Goal: Task Accomplishment & Management: Use online tool/utility

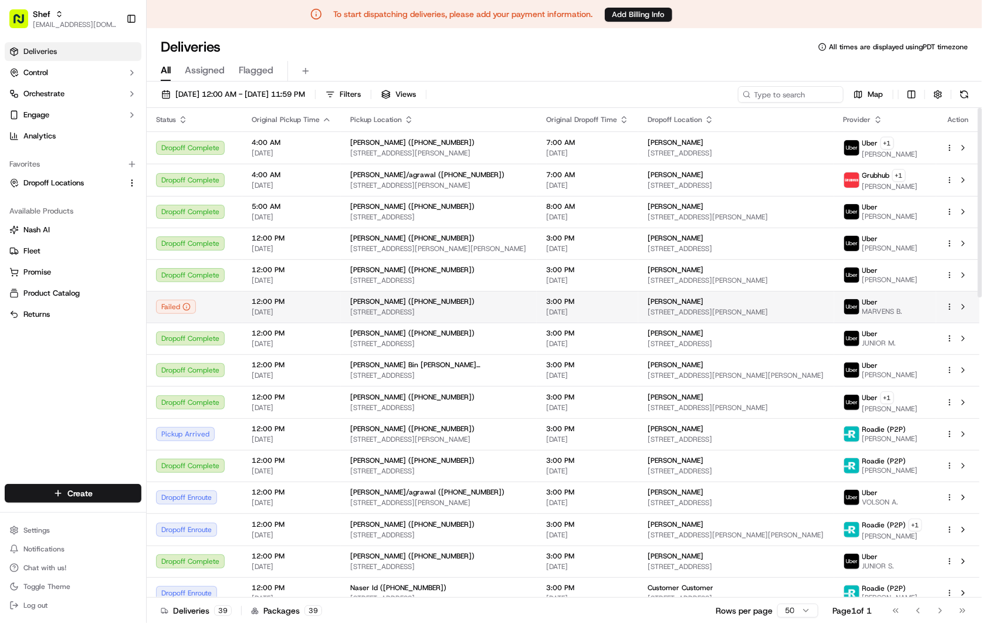
click at [496, 298] on div "[PERSON_NAME] ([PHONE_NUMBER])" at bounding box center [438, 301] width 177 height 9
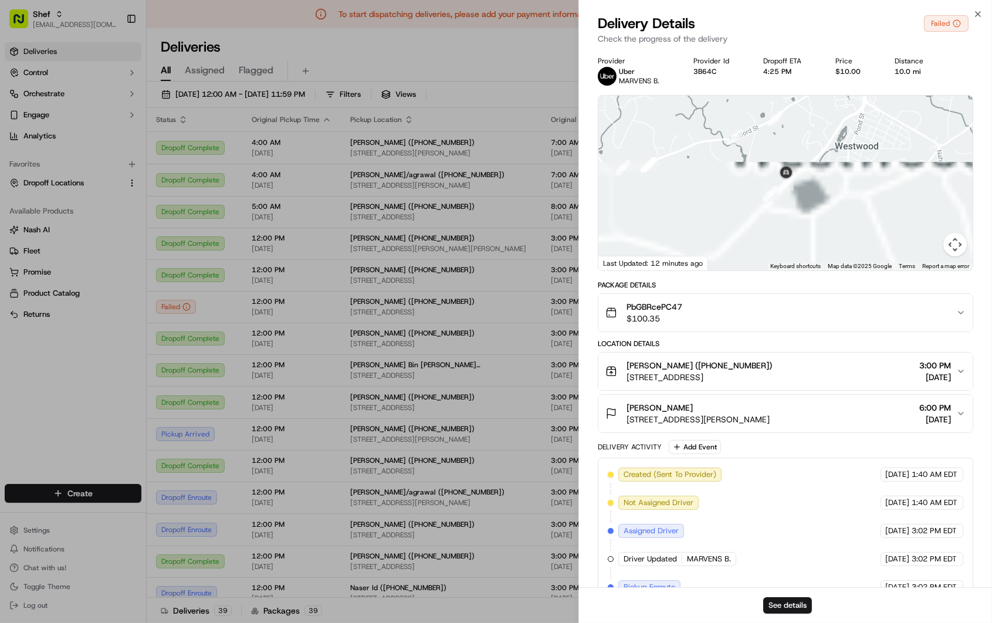
drag, startPoint x: 774, startPoint y: 241, endPoint x: 807, endPoint y: 110, distance: 134.3
click at [807, 110] on div at bounding box center [785, 183] width 374 height 175
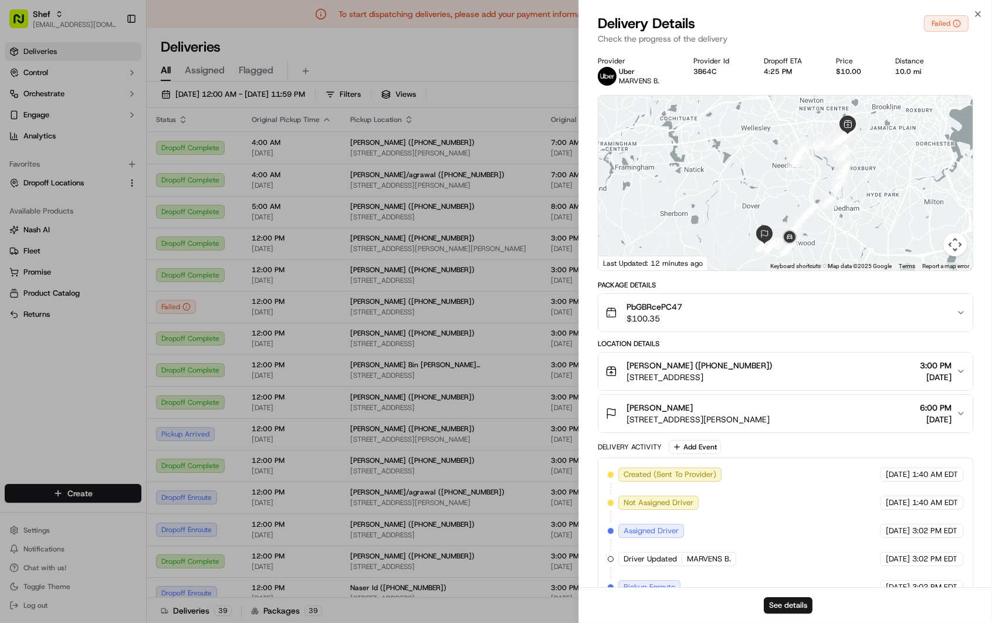
drag, startPoint x: 893, startPoint y: 147, endPoint x: 868, endPoint y: 214, distance: 70.9
click at [868, 214] on div at bounding box center [785, 183] width 374 height 175
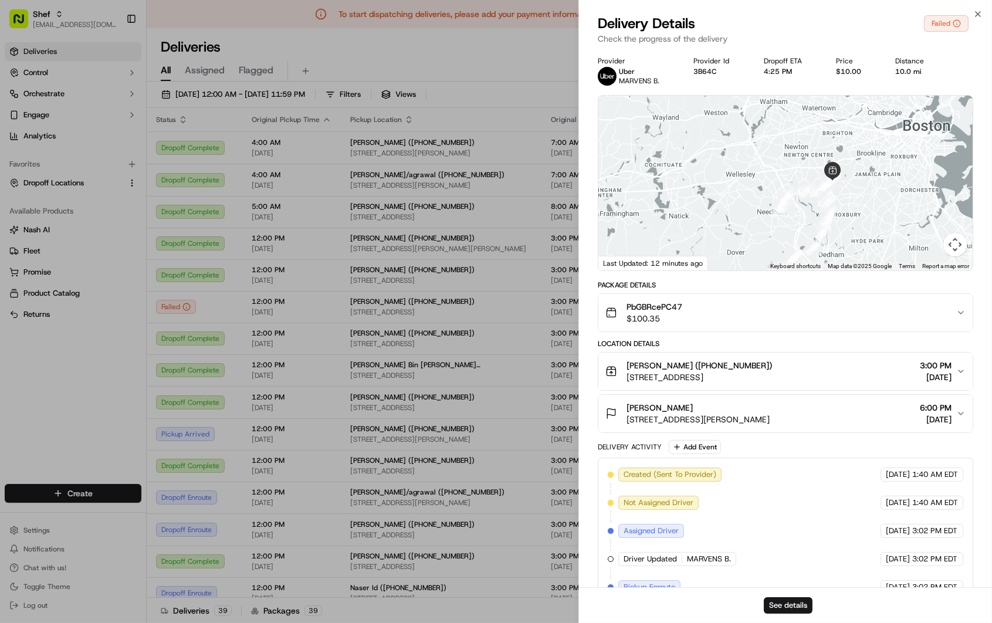
drag, startPoint x: 878, startPoint y: 182, endPoint x: 827, endPoint y: 199, distance: 53.4
click at [862, 229] on div at bounding box center [785, 183] width 374 height 175
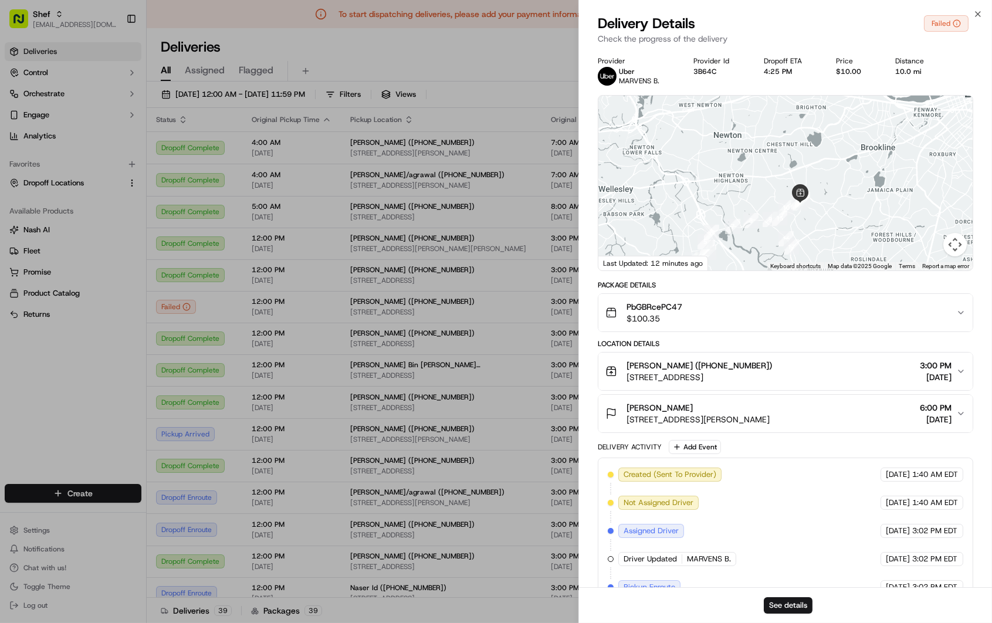
drag, startPoint x: 856, startPoint y: 185, endPoint x: 855, endPoint y: 232, distance: 46.9
click at [855, 232] on div at bounding box center [785, 183] width 374 height 175
drag, startPoint x: 848, startPoint y: 235, endPoint x: 876, endPoint y: 144, distance: 95.6
click at [876, 145] on div at bounding box center [785, 183] width 374 height 175
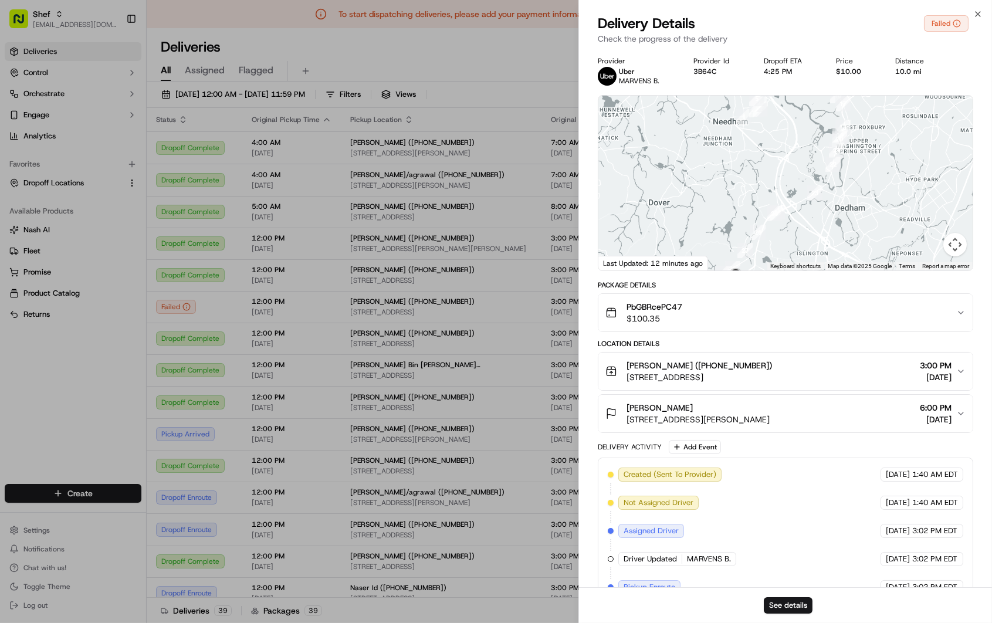
drag, startPoint x: 843, startPoint y: 195, endPoint x: 873, endPoint y: 145, distance: 57.6
click at [872, 147] on div at bounding box center [785, 183] width 374 height 175
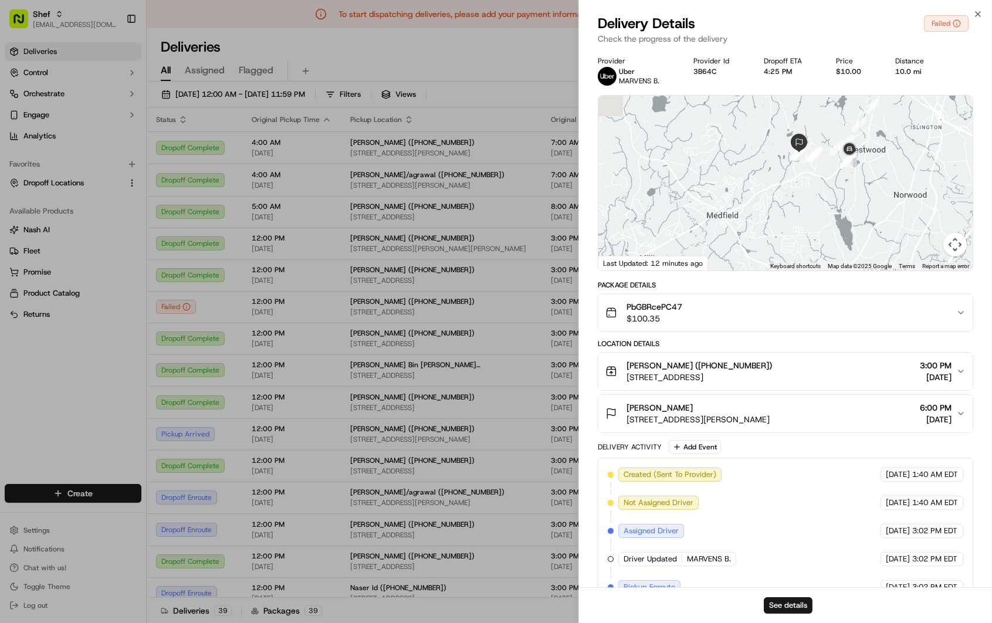
drag, startPoint x: 836, startPoint y: 185, endPoint x: 863, endPoint y: 218, distance: 41.7
click at [863, 218] on div at bounding box center [785, 183] width 374 height 175
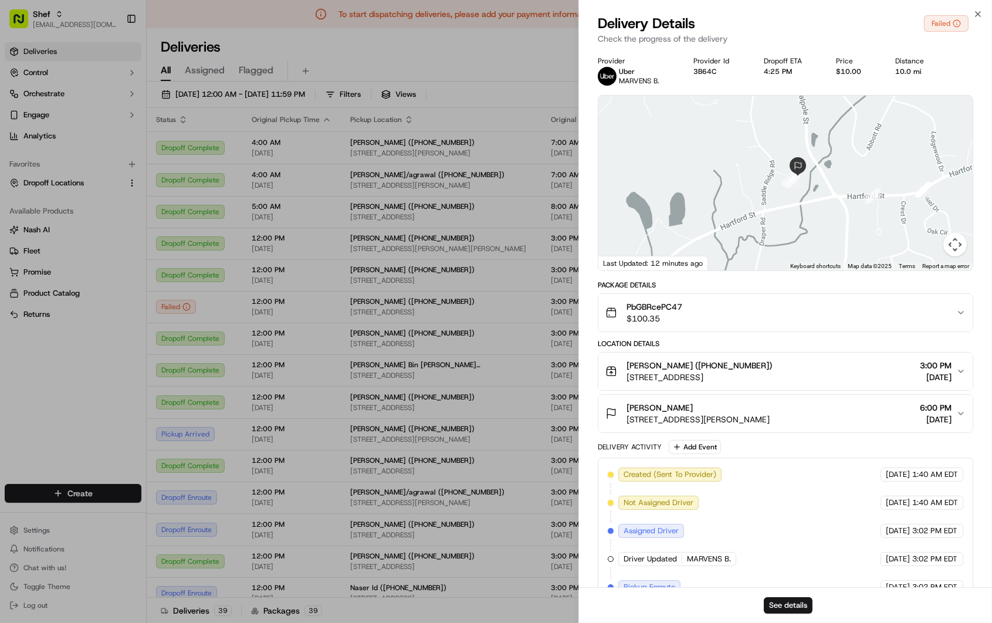
drag, startPoint x: 799, startPoint y: 151, endPoint x: 807, endPoint y: 218, distance: 68.0
click at [807, 218] on div at bounding box center [785, 183] width 374 height 175
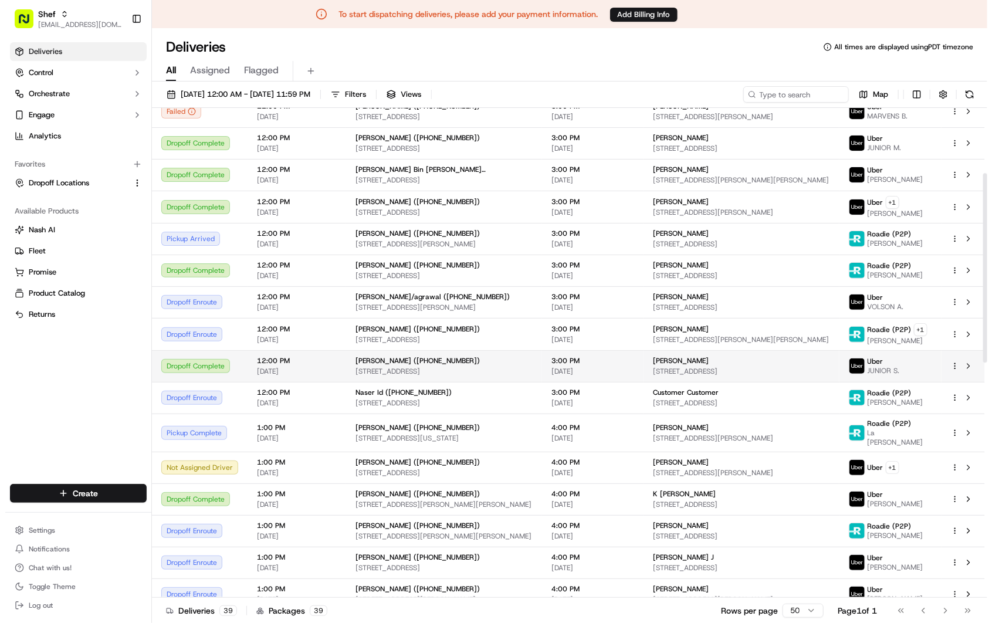
scroll to position [130, 0]
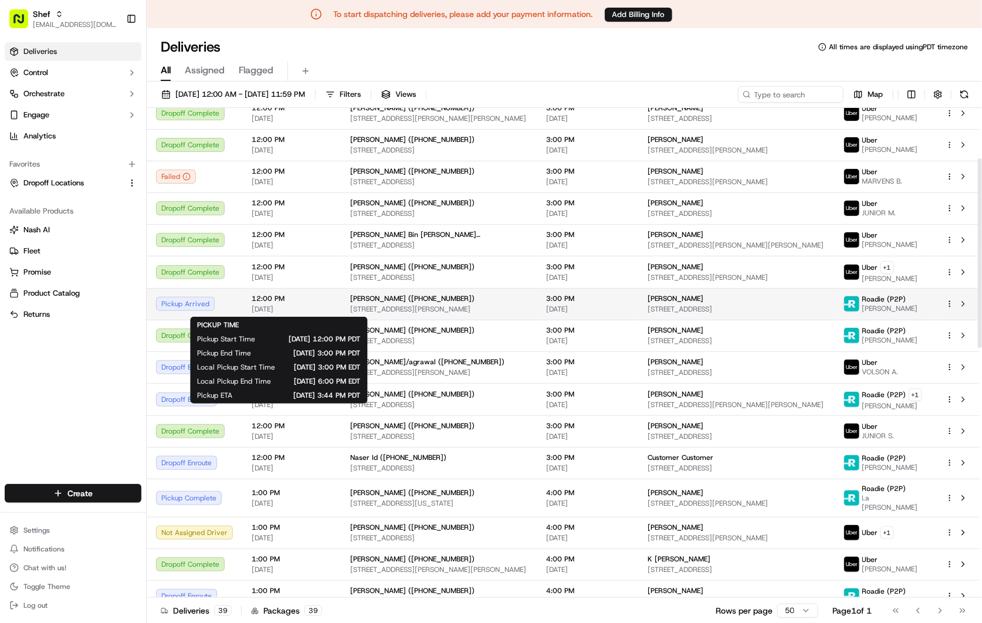
click at [309, 306] on span "[DATE]" at bounding box center [292, 308] width 80 height 9
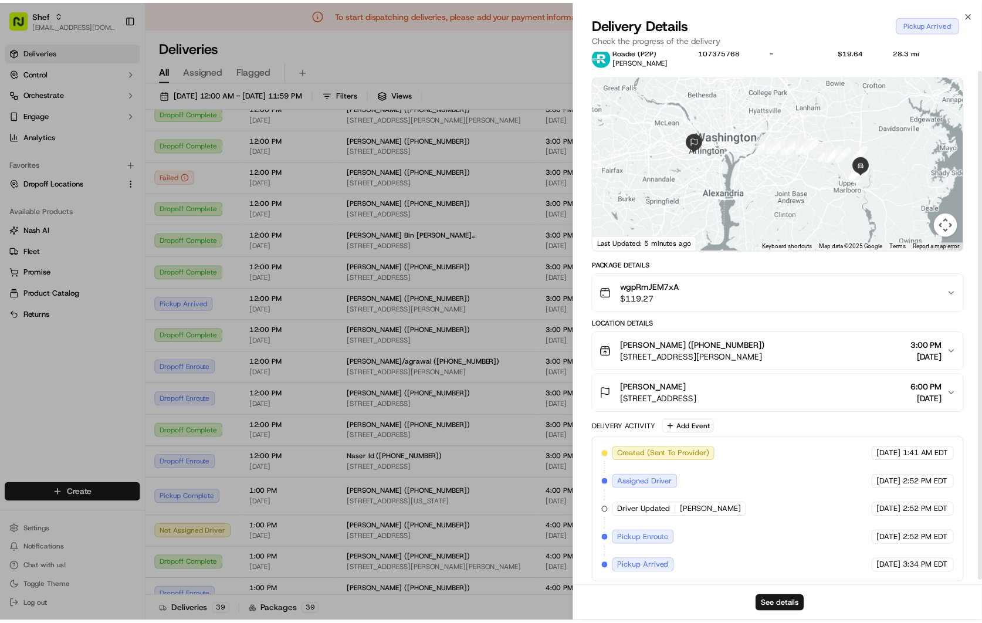
scroll to position [25, 0]
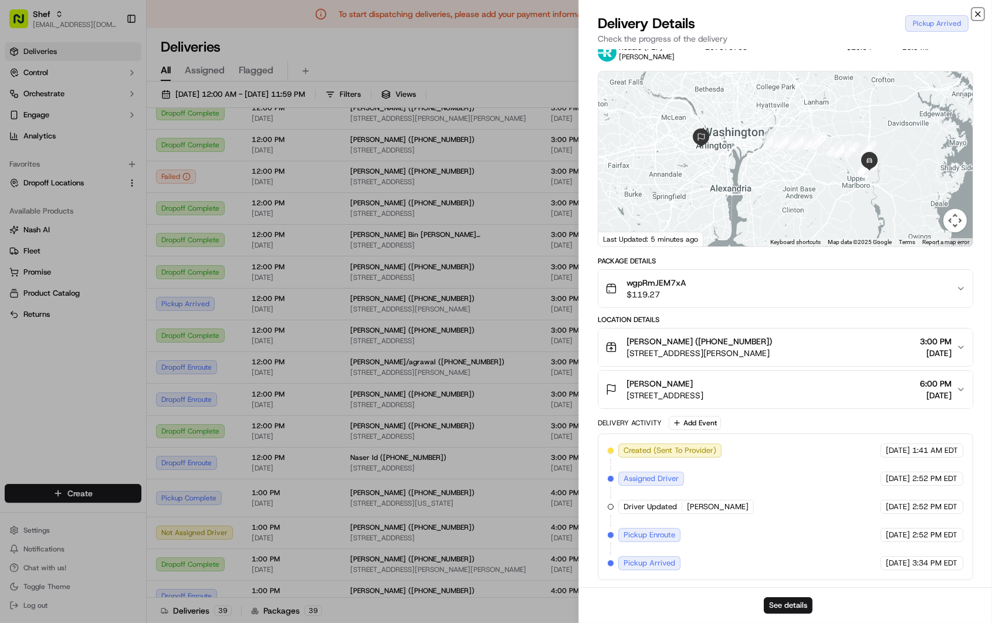
click at [981, 13] on icon "button" at bounding box center [977, 13] width 9 height 9
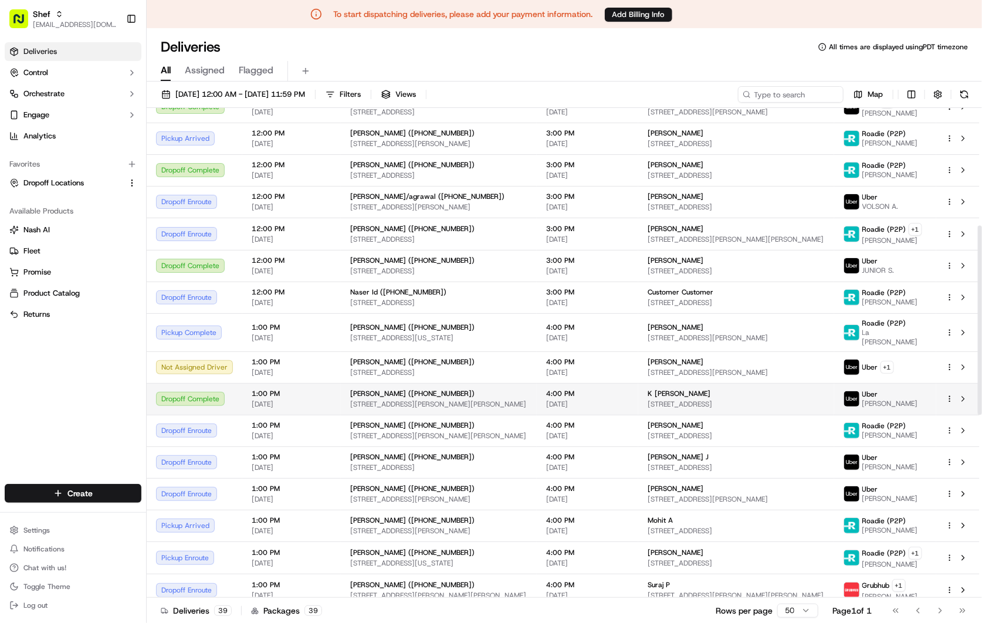
scroll to position [253, 0]
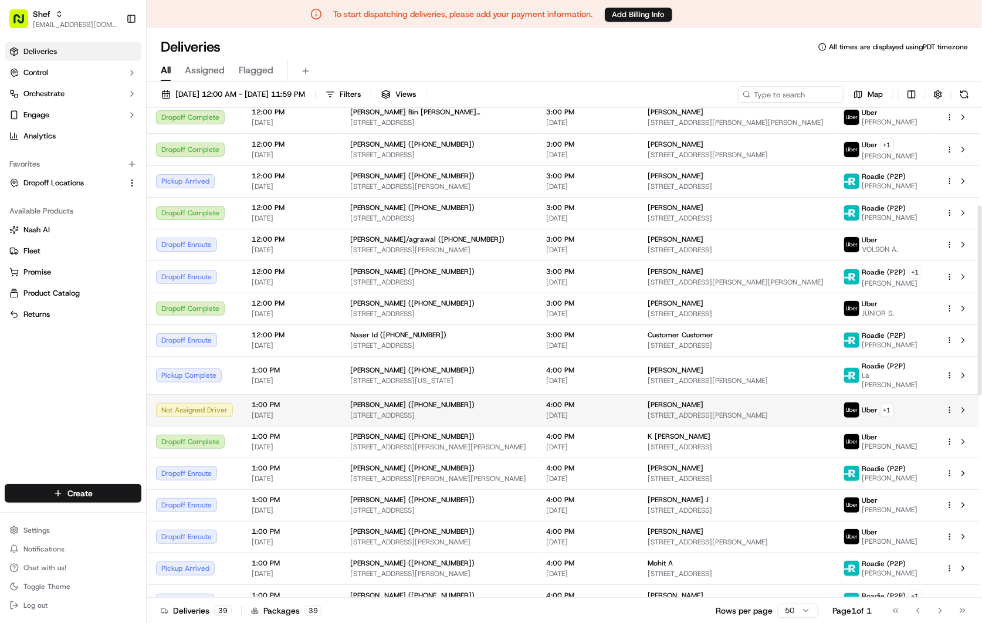
click at [320, 404] on div "1:00 PM [DATE]" at bounding box center [292, 410] width 80 height 20
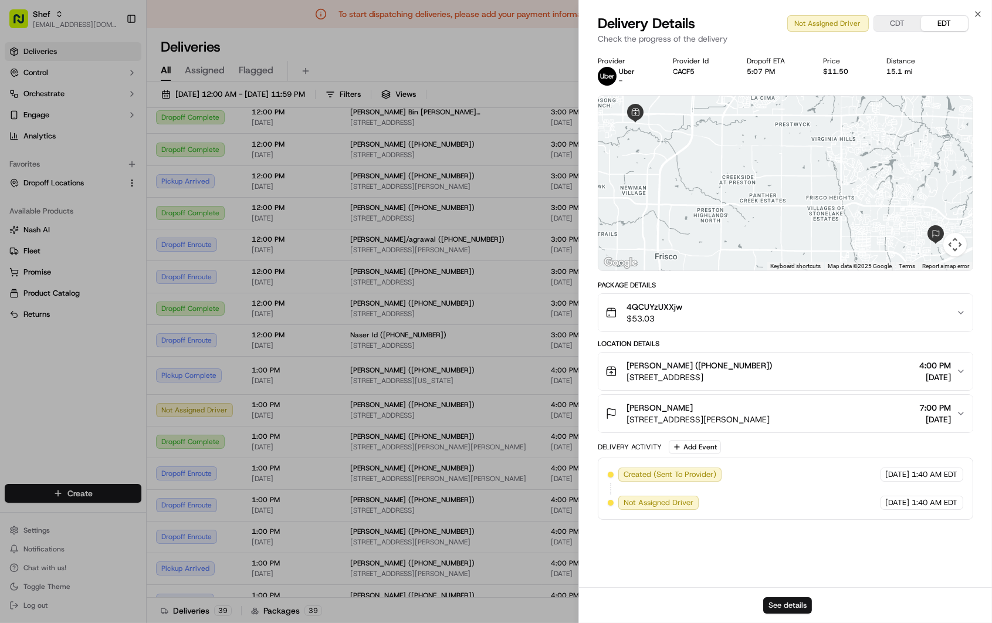
click at [805, 607] on button "See details" at bounding box center [788, 605] width 49 height 16
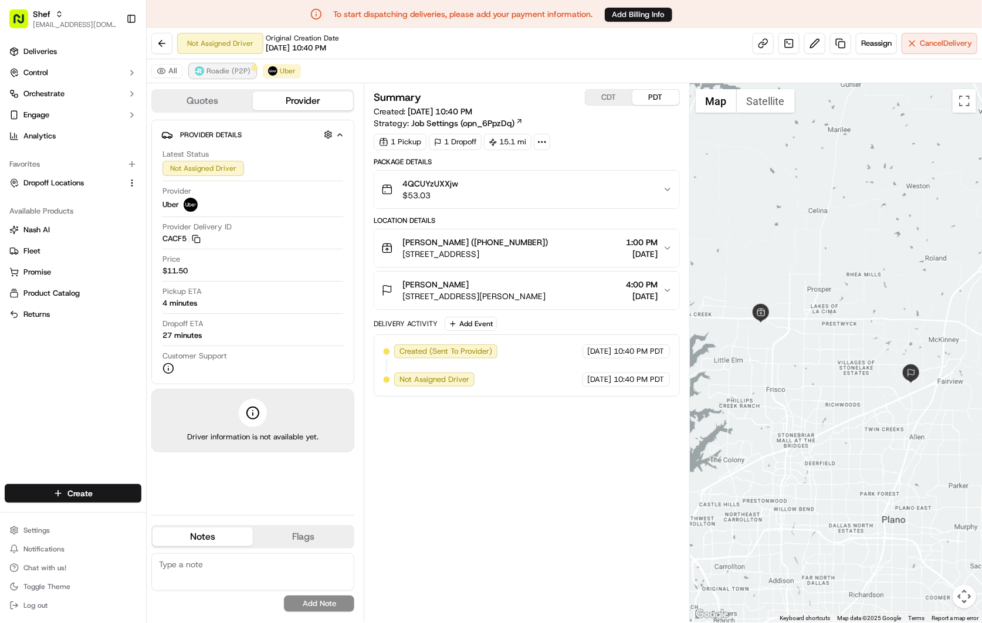
click at [228, 74] on span "Roadie (P2P)" at bounding box center [228, 70] width 44 height 9
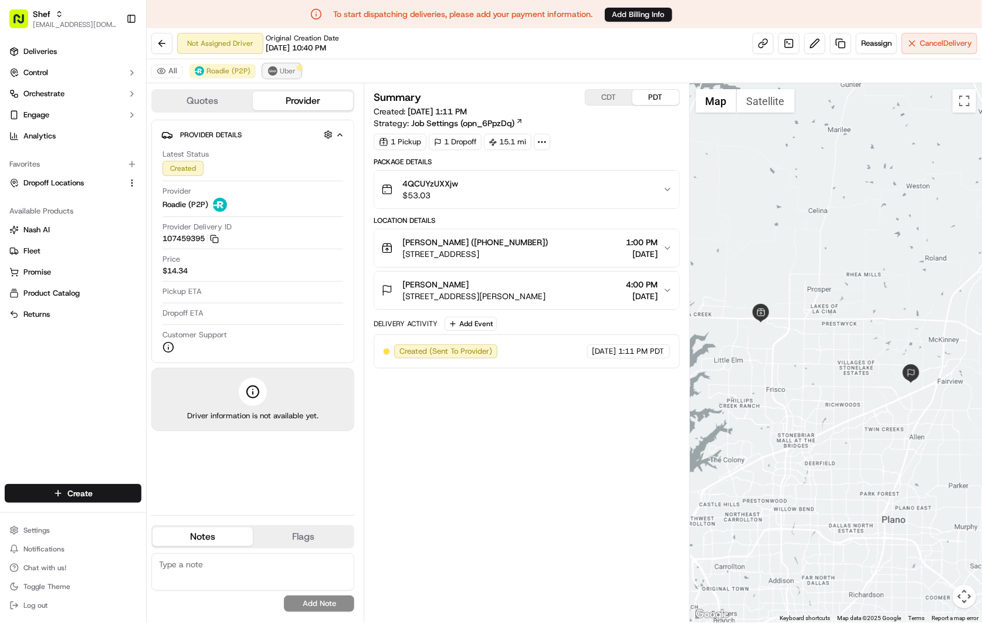
click at [282, 71] on span "Uber" at bounding box center [288, 70] width 16 height 9
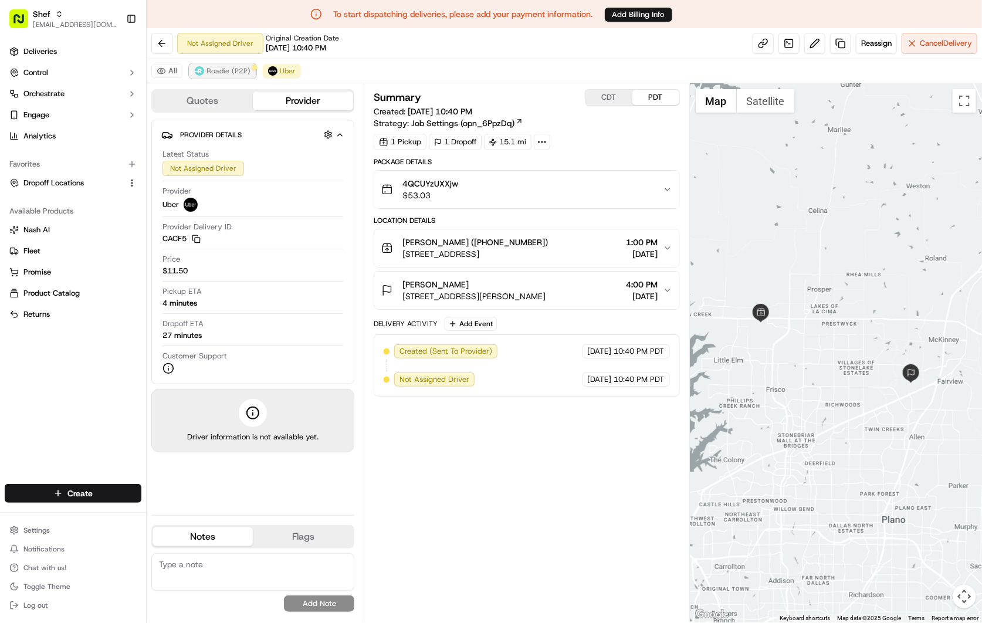
click at [226, 73] on span "Roadie (P2P)" at bounding box center [228, 70] width 44 height 9
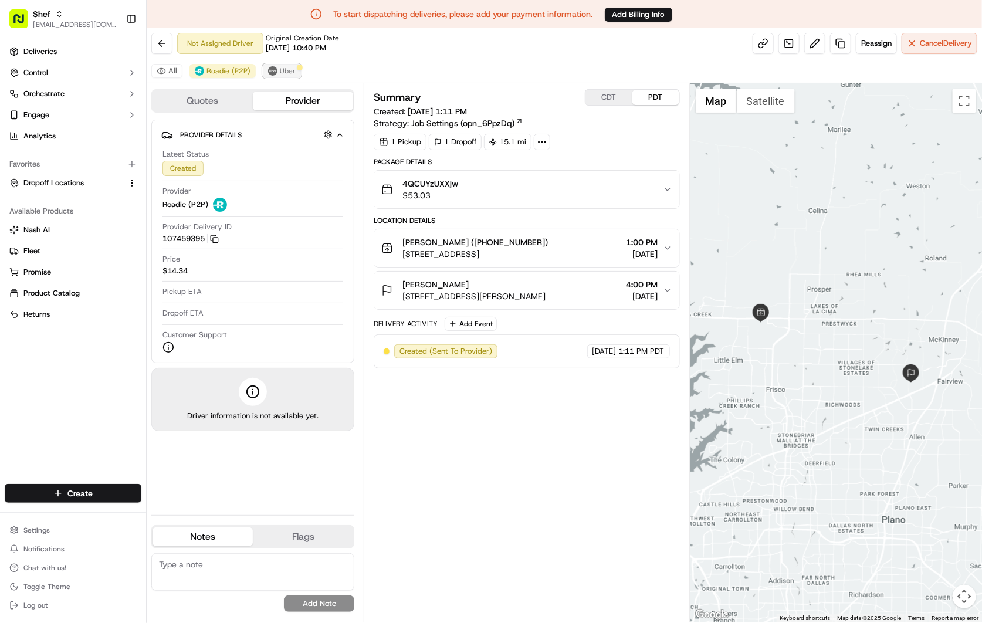
click at [282, 73] on span "Uber" at bounding box center [288, 70] width 16 height 9
